Goal: Information Seeking & Learning: Learn about a topic

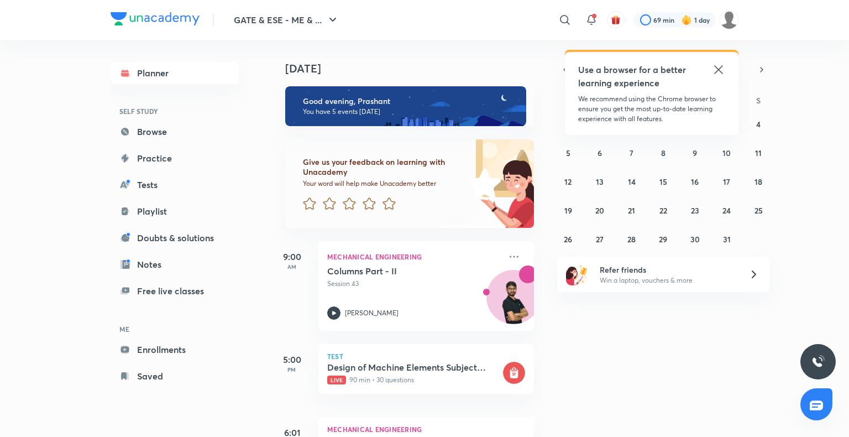
click at [715, 70] on icon at bounding box center [718, 69] width 13 height 13
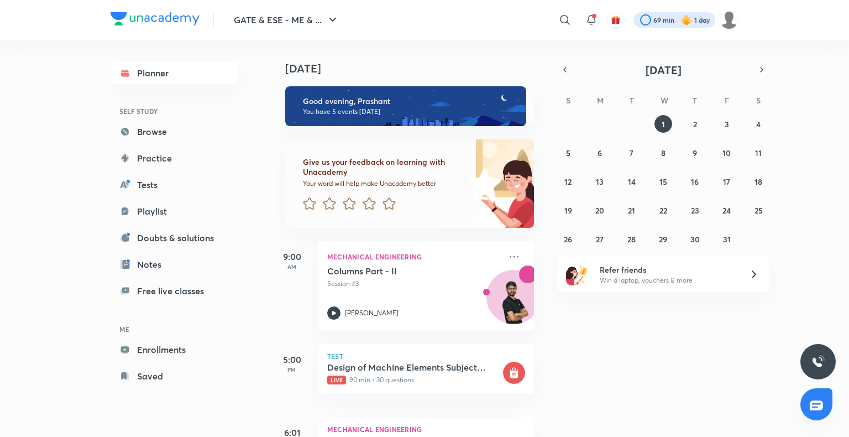
click at [659, 23] on div at bounding box center [674, 19] width 82 height 15
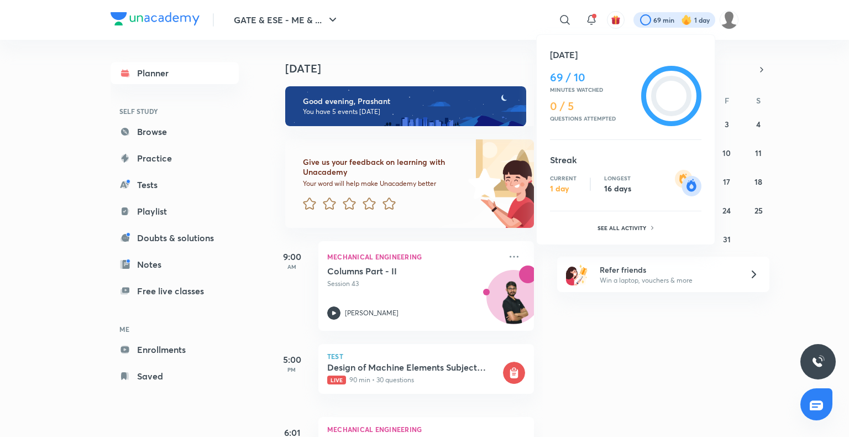
click at [183, 130] on div at bounding box center [424, 218] width 849 height 437
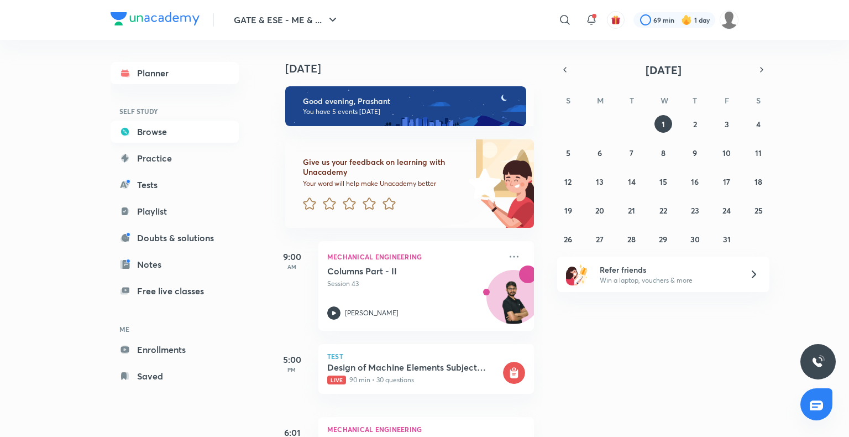
click at [157, 136] on link "Browse" at bounding box center [175, 131] width 128 height 22
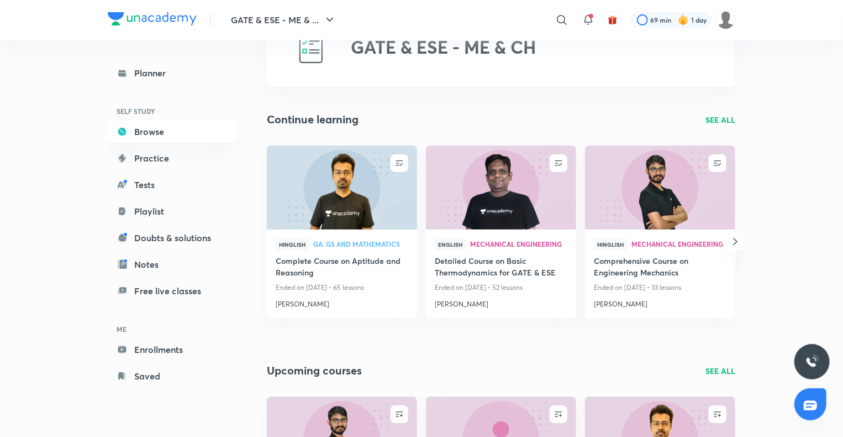
scroll to position [55, 0]
click at [493, 204] on img at bounding box center [500, 187] width 153 height 86
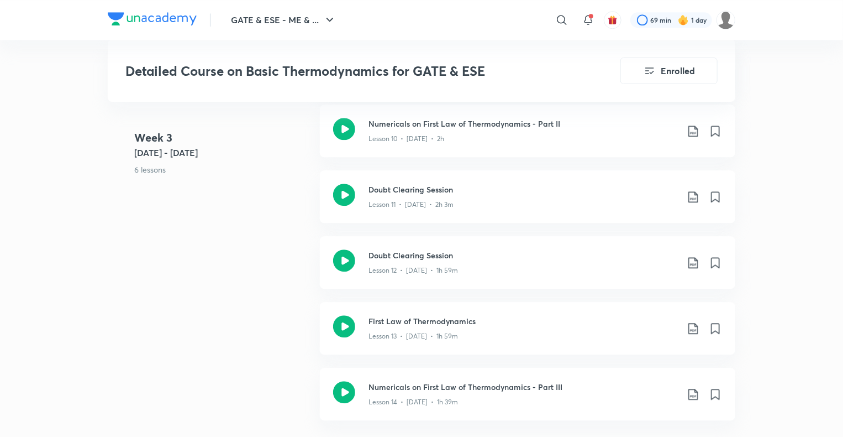
scroll to position [1388, 0]
